Goal: Task Accomplishment & Management: Use online tool/utility

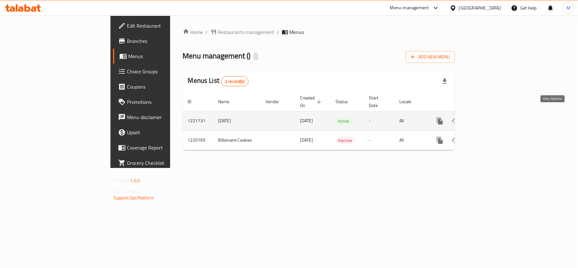
click at [490, 117] on icon "enhanced table" at bounding box center [486, 121] width 8 height 8
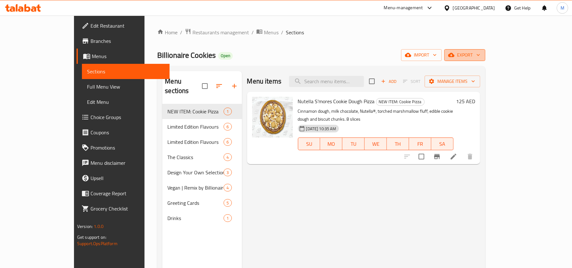
click at [480, 55] on span "export" at bounding box center [464, 55] width 31 height 8
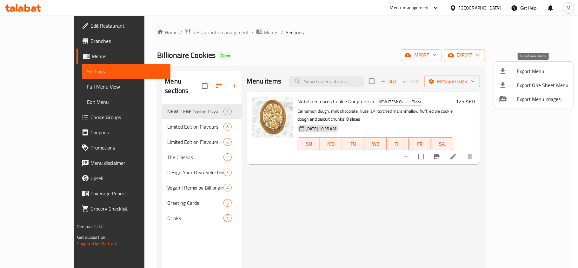
click at [513, 72] on div at bounding box center [508, 71] width 18 height 8
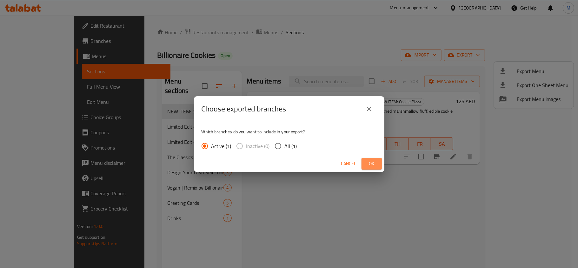
click at [373, 164] on span "Ok" at bounding box center [372, 164] width 10 height 8
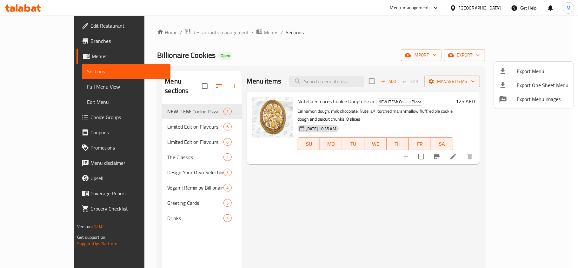
click at [263, 181] on div at bounding box center [289, 134] width 578 height 268
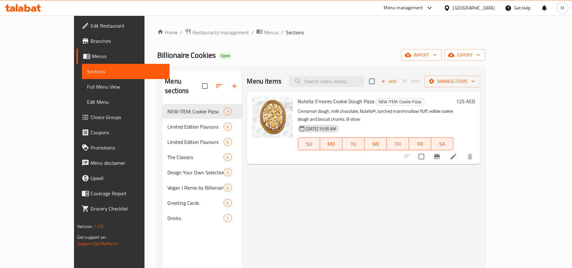
click at [77, 110] on link "Choice Groups" at bounding box center [123, 117] width 93 height 15
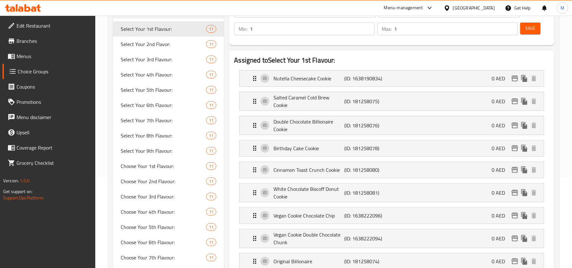
scroll to position [42, 0]
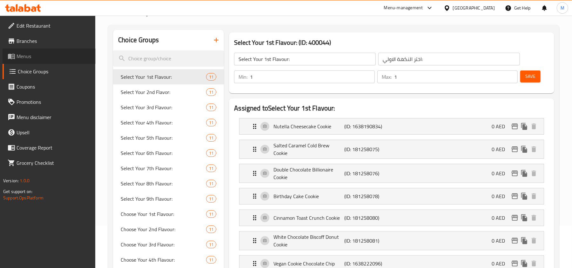
click at [43, 58] on span "Menus" at bounding box center [54, 56] width 74 height 8
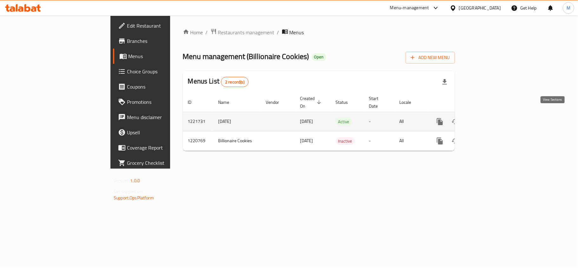
click at [489, 119] on icon "enhanced table" at bounding box center [486, 122] width 6 height 6
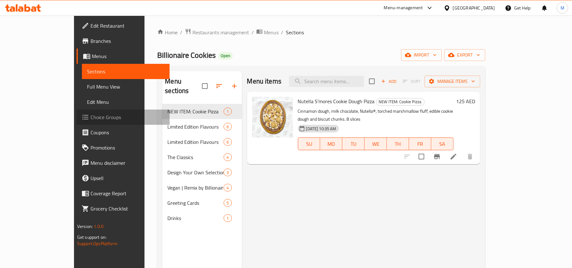
click at [90, 117] on span "Choice Groups" at bounding box center [127, 117] width 74 height 8
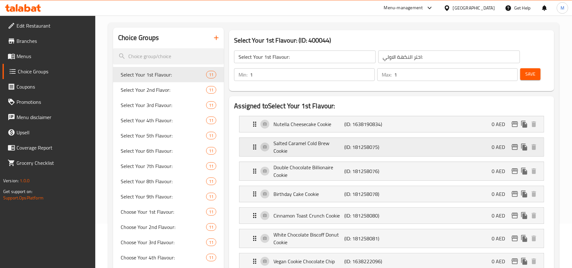
scroll to position [42, 0]
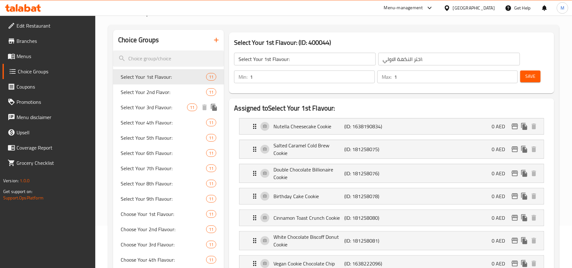
click at [151, 108] on span "Select Your 3rd Flavour:" at bounding box center [154, 107] width 66 height 8
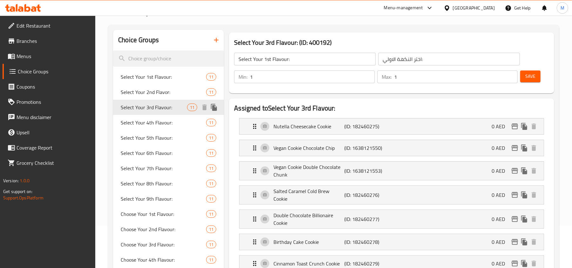
type input "Select Your 3rd Flavour:"
type input "[PERSON_NAME] الثالثة:"
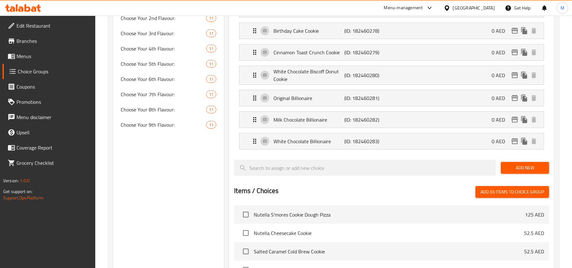
scroll to position [254, 0]
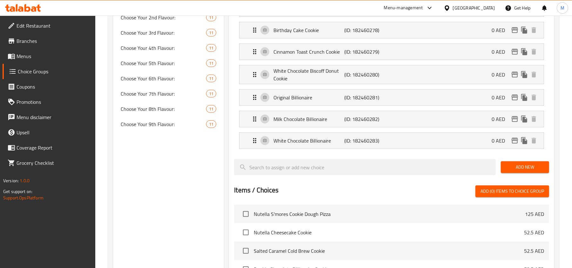
drag, startPoint x: 146, startPoint y: 181, endPoint x: 116, endPoint y: 202, distance: 37.2
click at [116, 202] on div "Choice Groups Select Your 1st Flavour: 11 Select Your 2nd Flavor: 11 Select You…" at bounding box center [168, 116] width 111 height 597
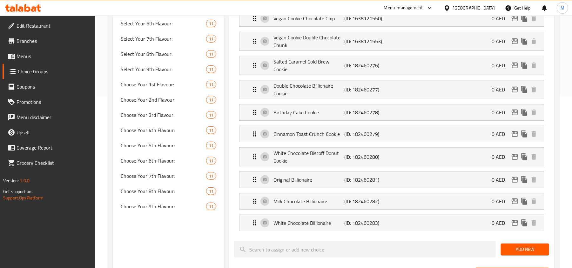
scroll to position [0, 0]
